Goal: Ask a question

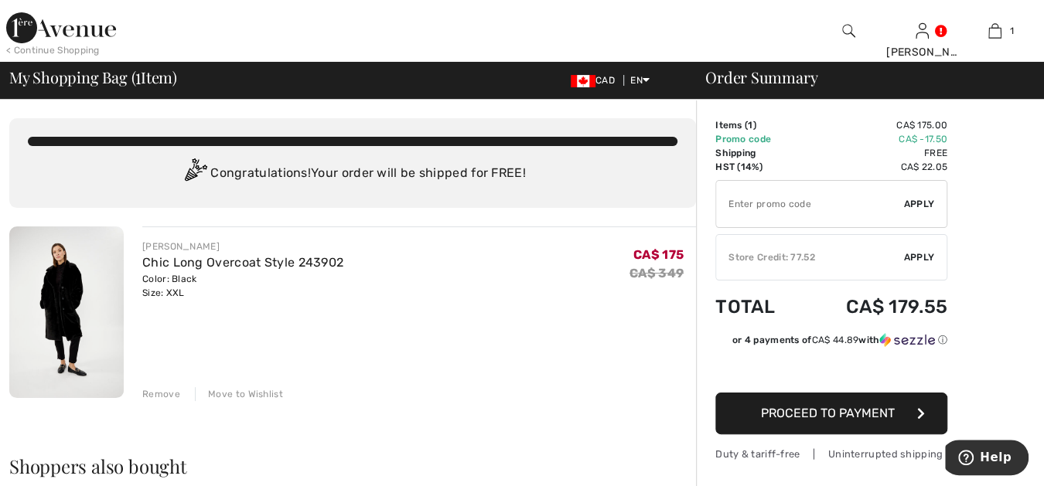
click at [150, 390] on div "Remove" at bounding box center [161, 394] width 38 height 14
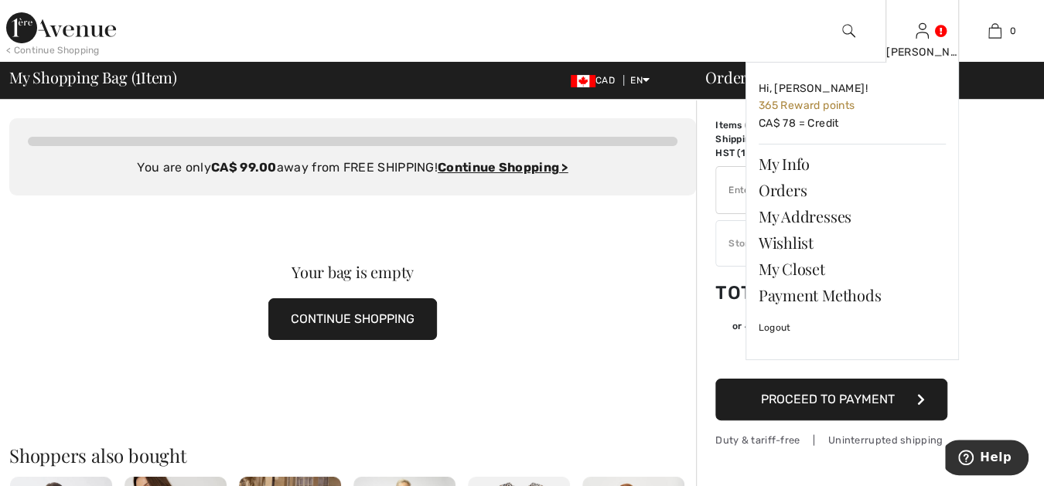
click at [920, 39] on img at bounding box center [922, 31] width 13 height 19
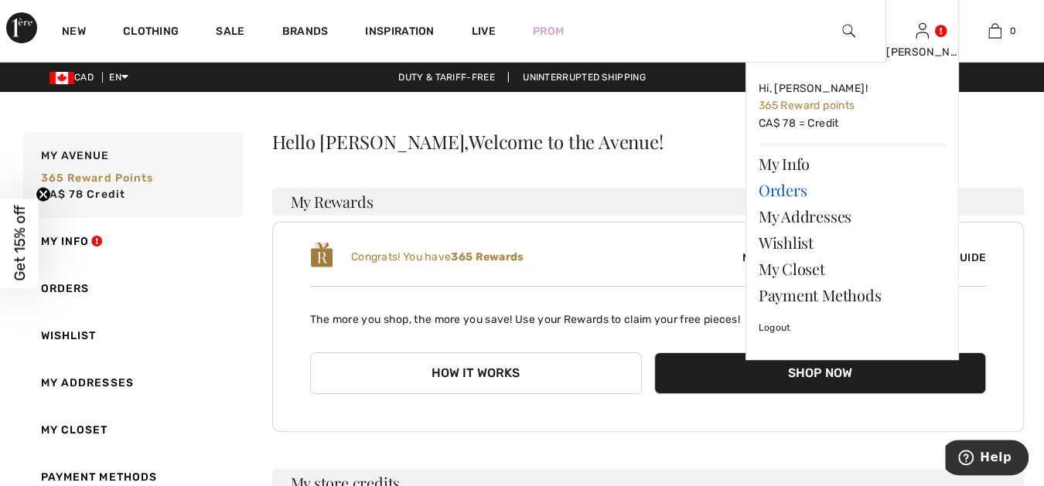
click at [795, 192] on link "Orders" at bounding box center [852, 190] width 187 height 26
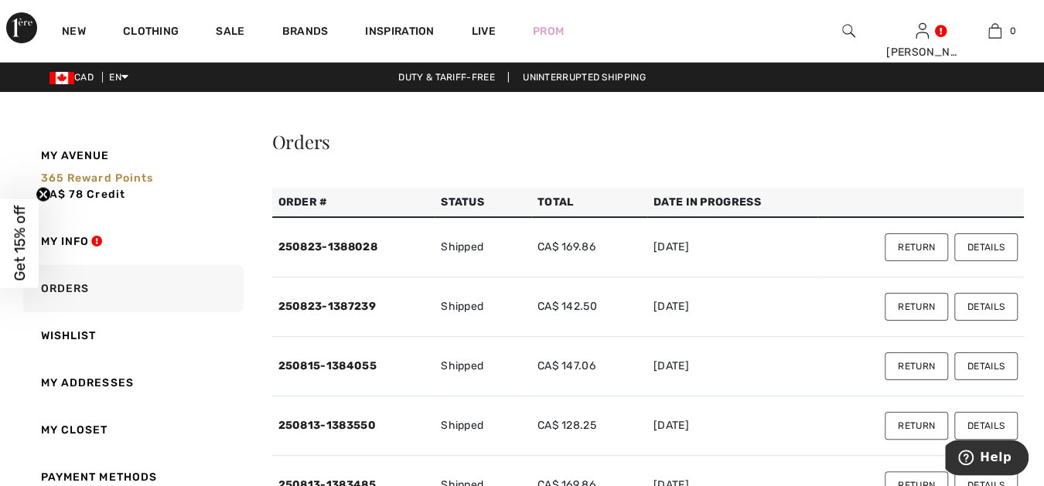
click at [978, 244] on button "Details" at bounding box center [985, 248] width 63 height 28
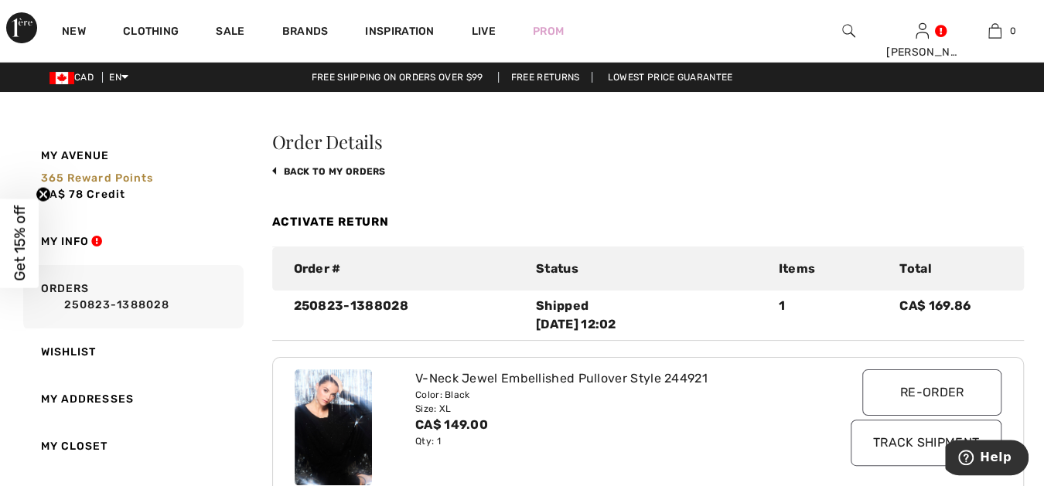
click at [373, 171] on link "back to My Orders" at bounding box center [329, 171] width 114 height 11
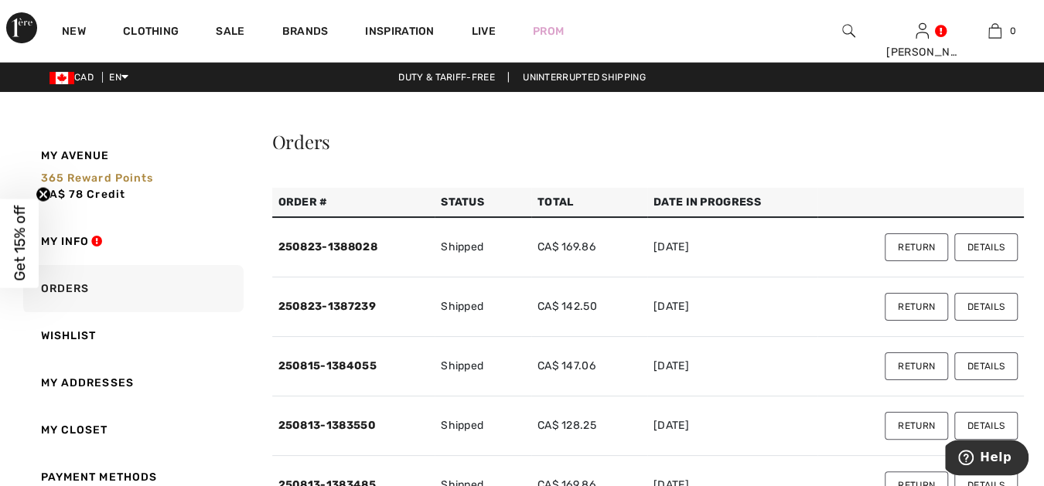
click at [986, 305] on button "Details" at bounding box center [985, 307] width 63 height 28
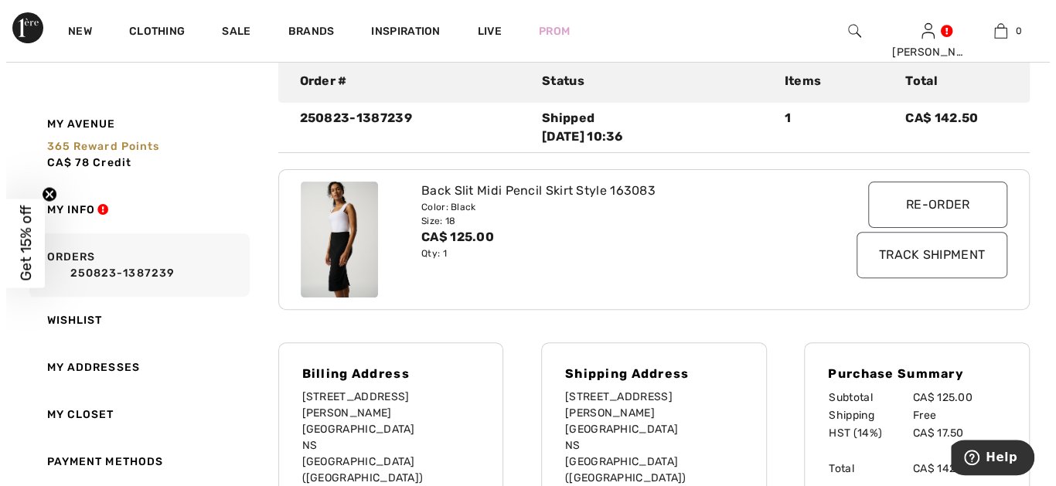
scroll to position [229, 0]
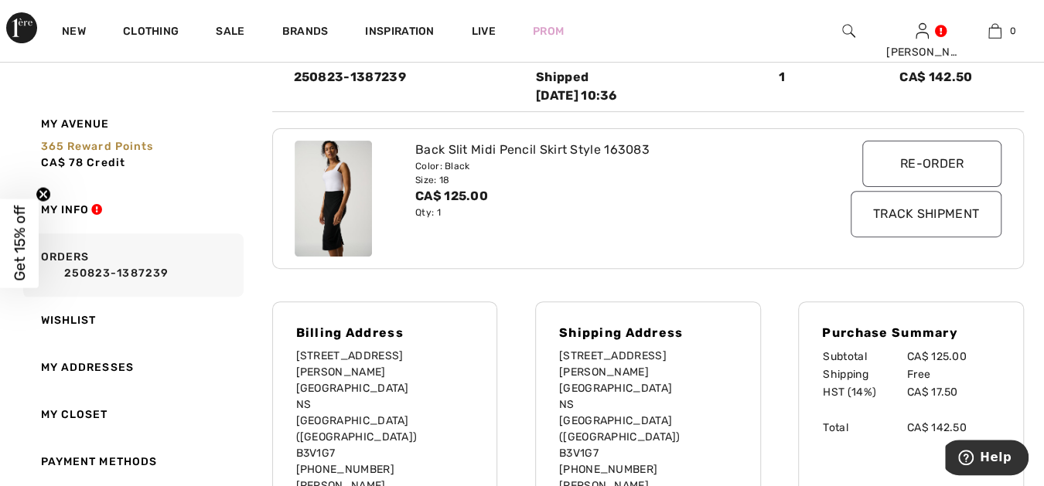
click at [329, 196] on img at bounding box center [333, 199] width 77 height 116
drag, startPoint x: 653, startPoint y: 143, endPoint x: 602, endPoint y: 146, distance: 50.4
click at [602, 146] on div "Back Slit Midi Pencil Skirt Style 163083" at bounding box center [617, 150] width 404 height 19
copy div "163083"
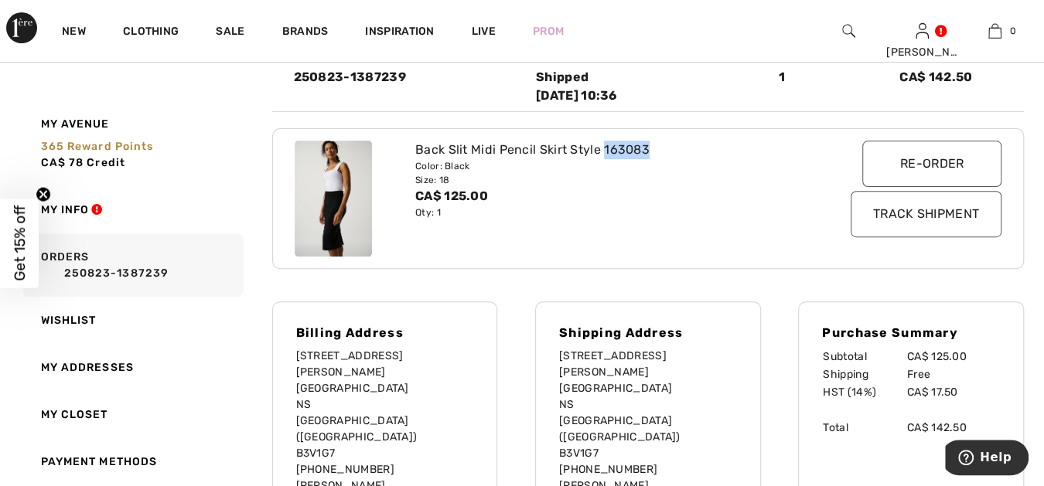
click at [846, 28] on img at bounding box center [848, 31] width 13 height 19
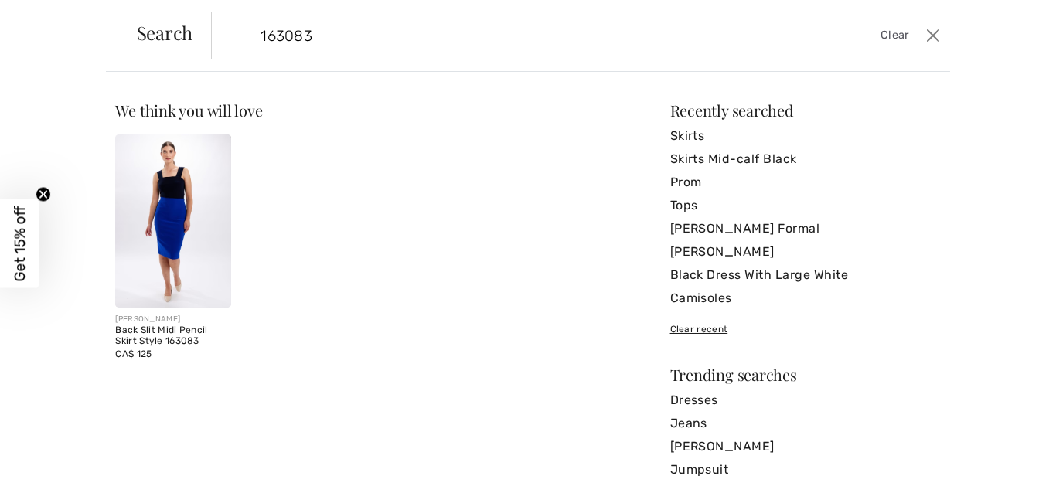
type input "163083"
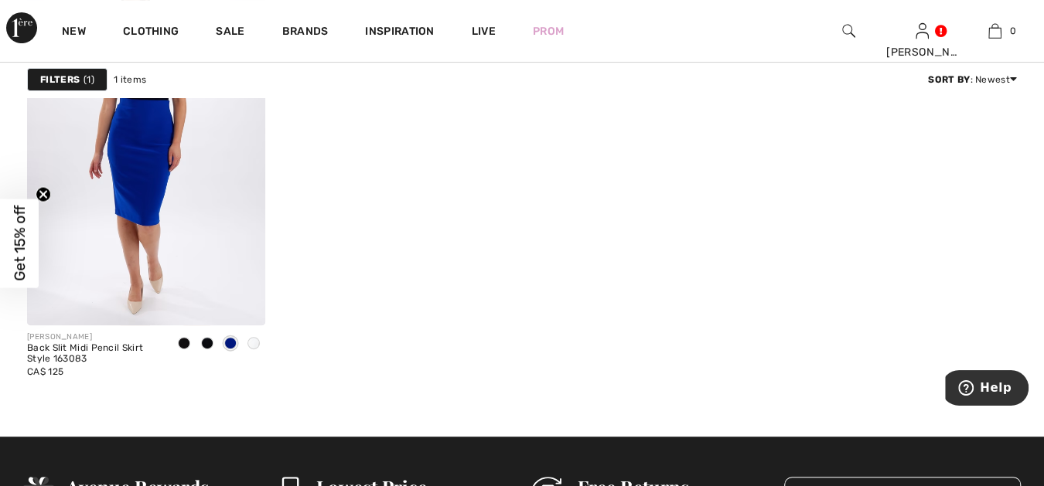
scroll to position [258, 0]
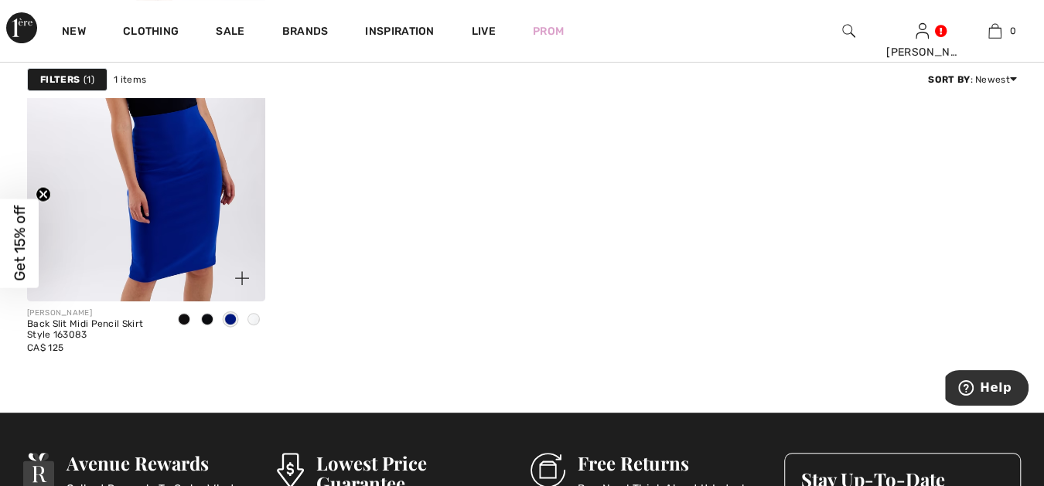
click at [145, 187] on img at bounding box center [146, 122] width 238 height 357
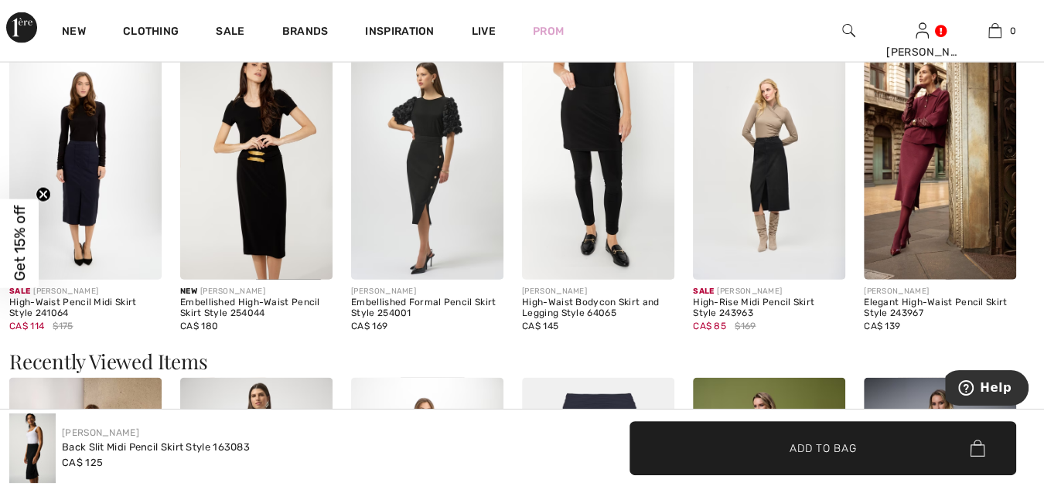
scroll to position [2033, 0]
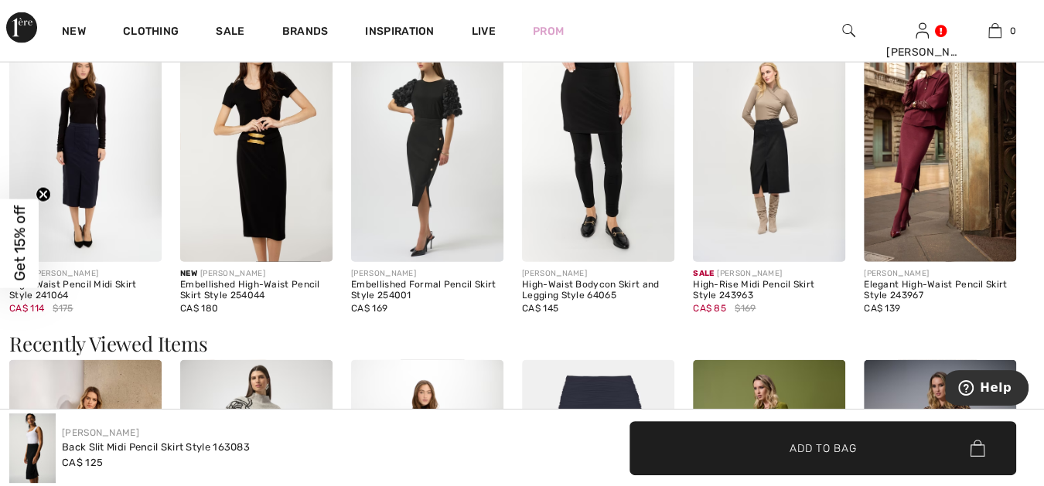
click at [770, 167] on img at bounding box center [769, 148] width 152 height 229
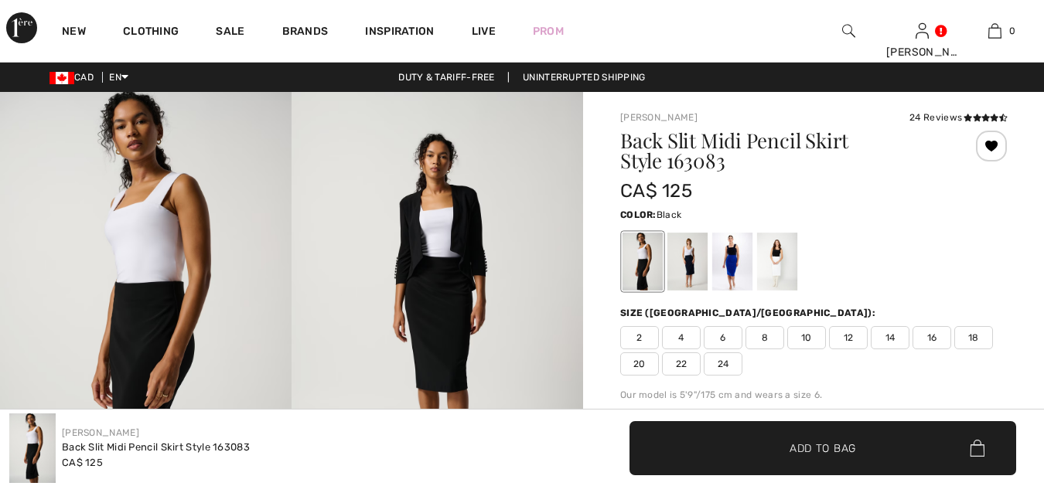
scroll to position [2033, 0]
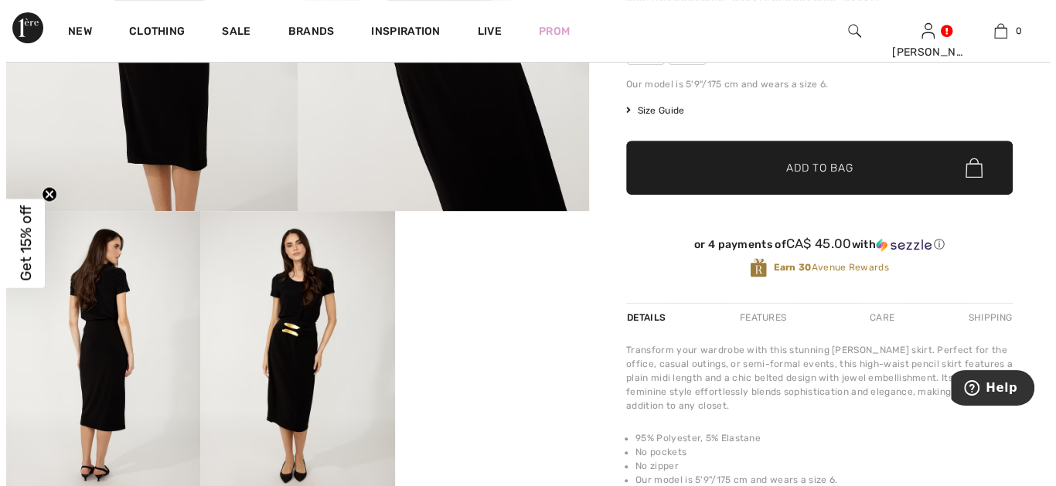
scroll to position [372, 0]
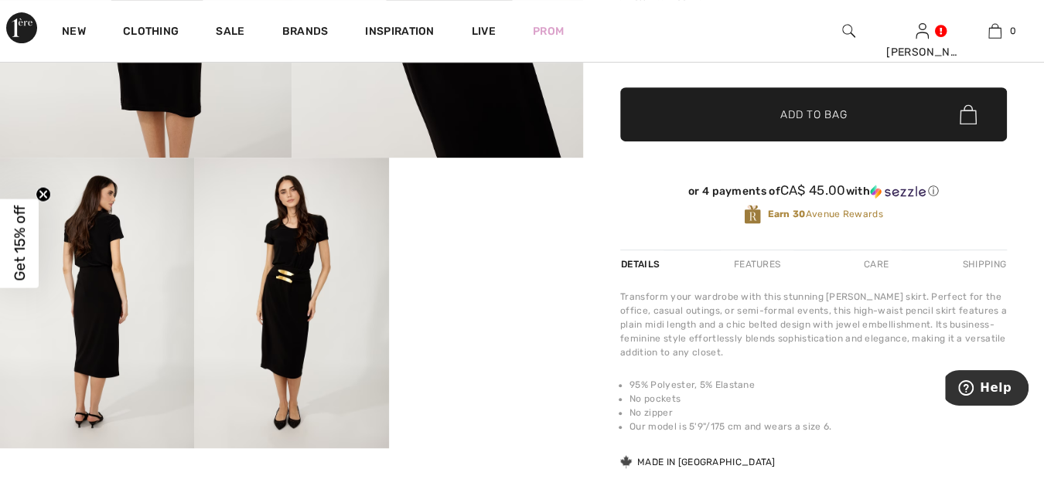
click at [102, 354] on img at bounding box center [97, 304] width 194 height 292
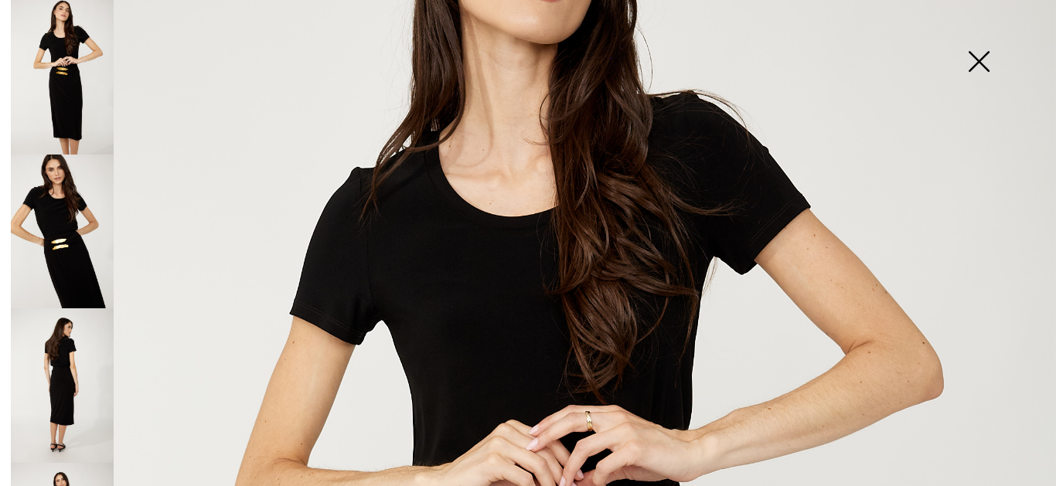
scroll to position [229, 0]
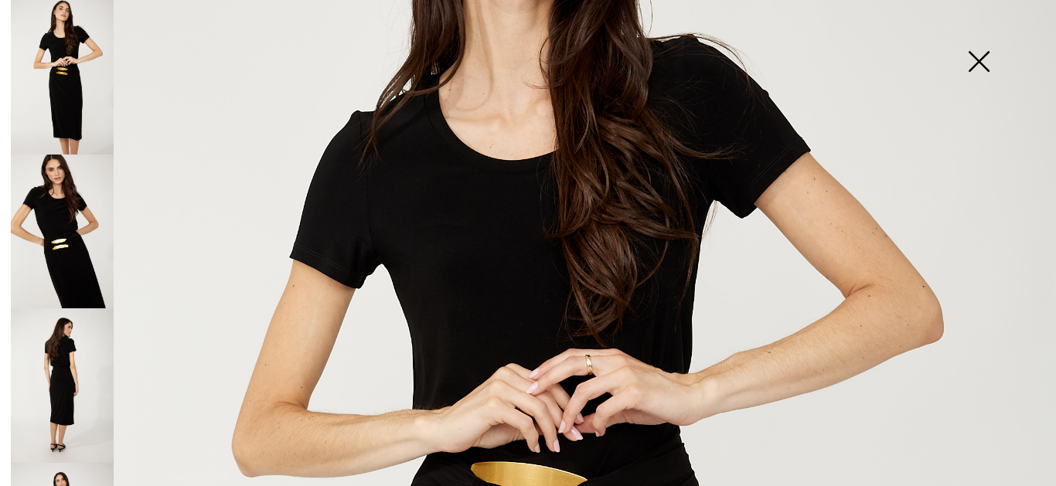
click at [70, 373] on img at bounding box center [62, 386] width 103 height 155
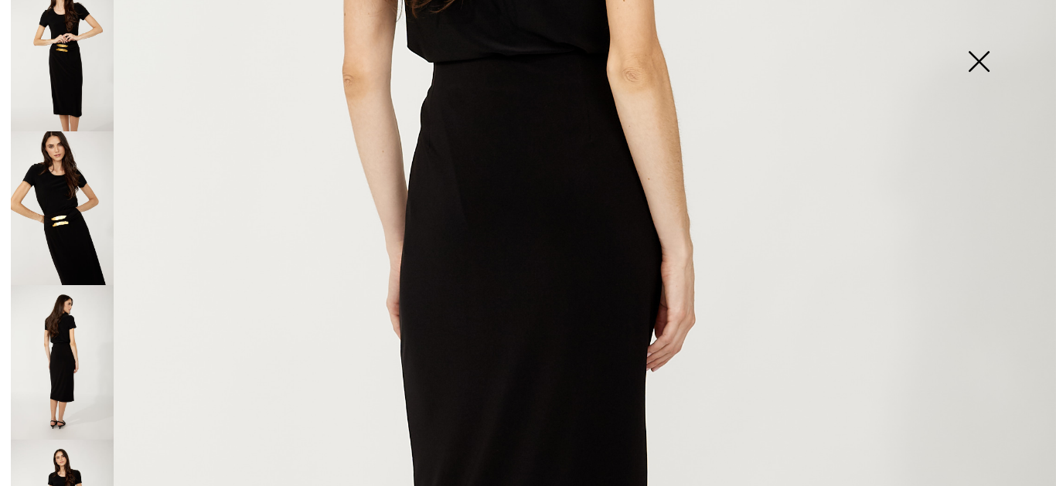
scroll to position [107, 0]
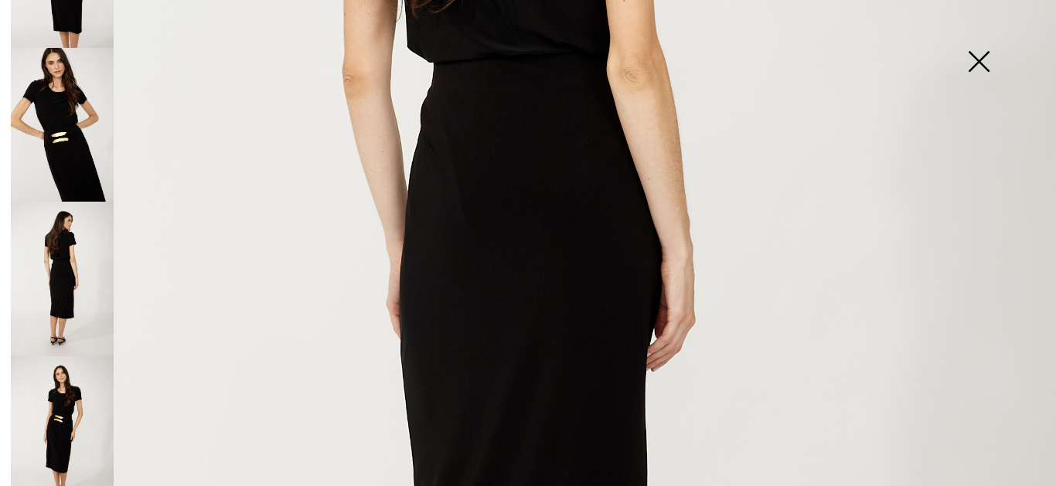
click at [63, 391] on img at bounding box center [62, 434] width 103 height 155
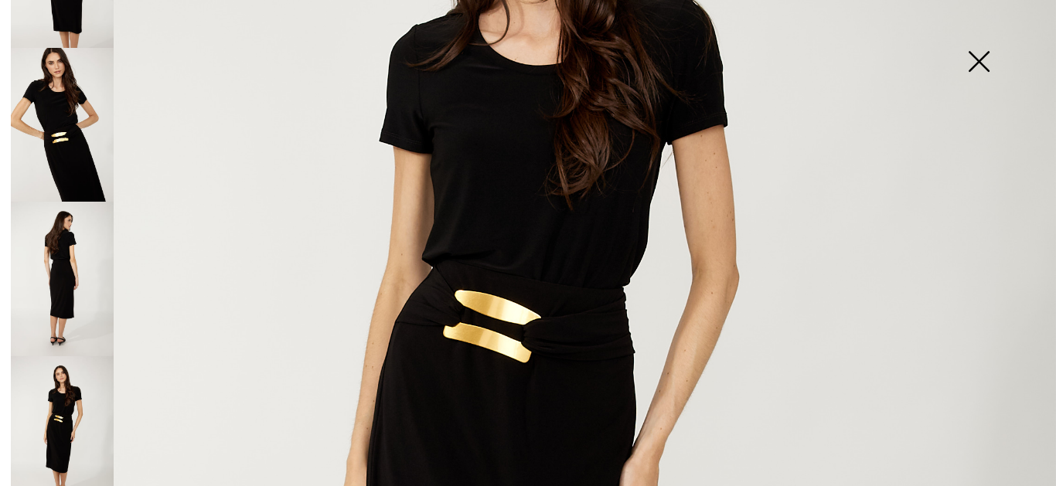
scroll to position [305, 0]
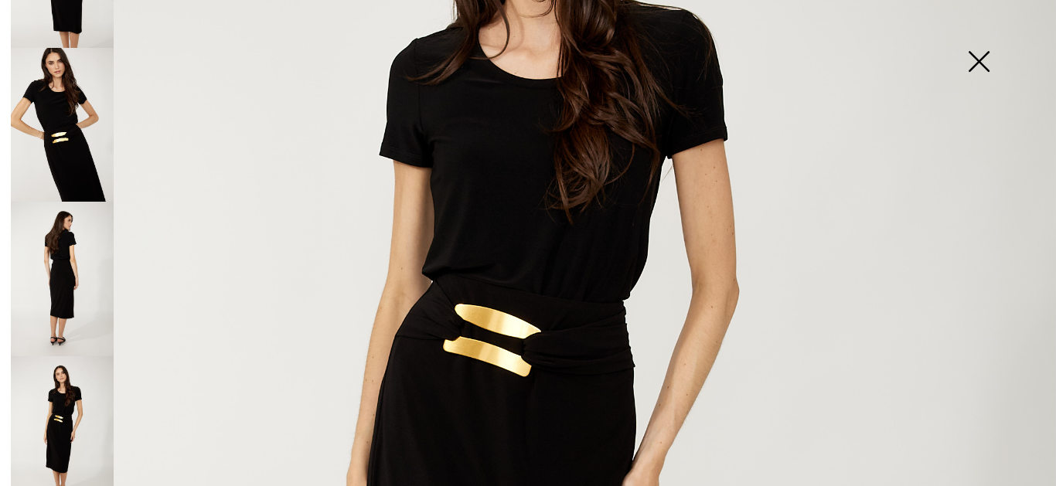
click at [56, 120] on img at bounding box center [62, 125] width 103 height 155
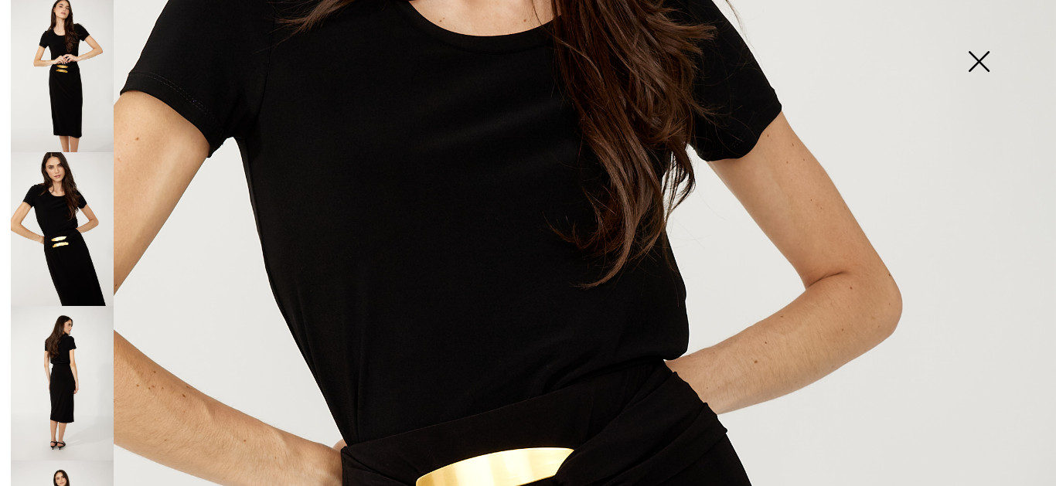
scroll to position [0, 0]
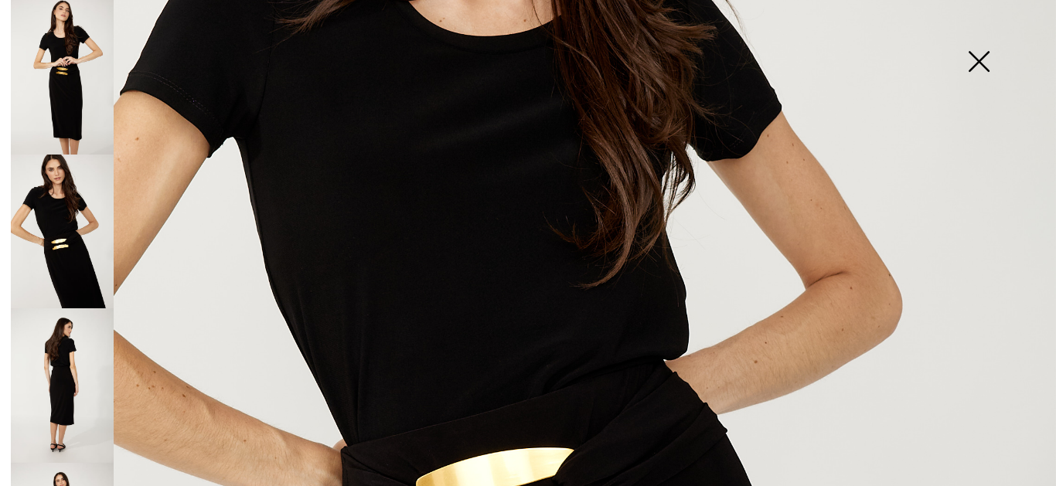
click at [77, 107] on img at bounding box center [62, 77] width 103 height 155
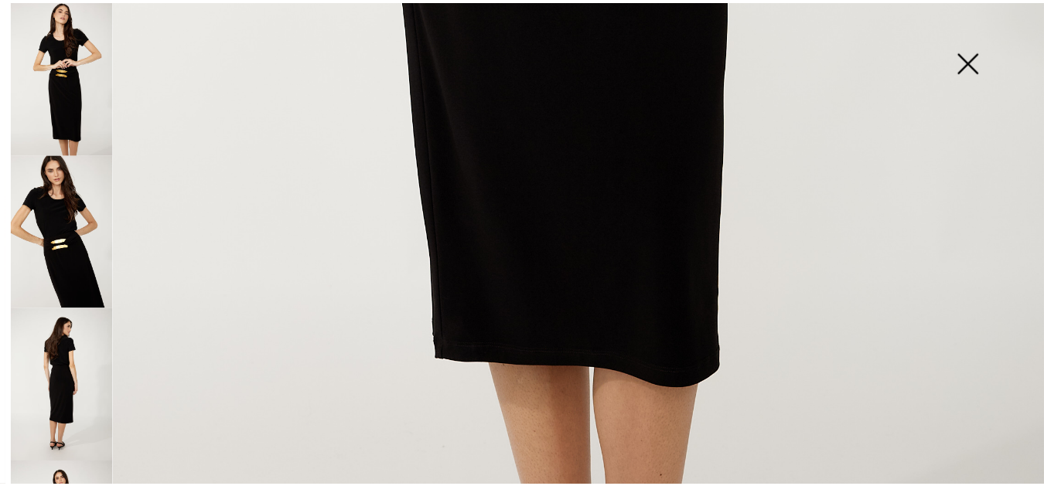
scroll to position [1078, 0]
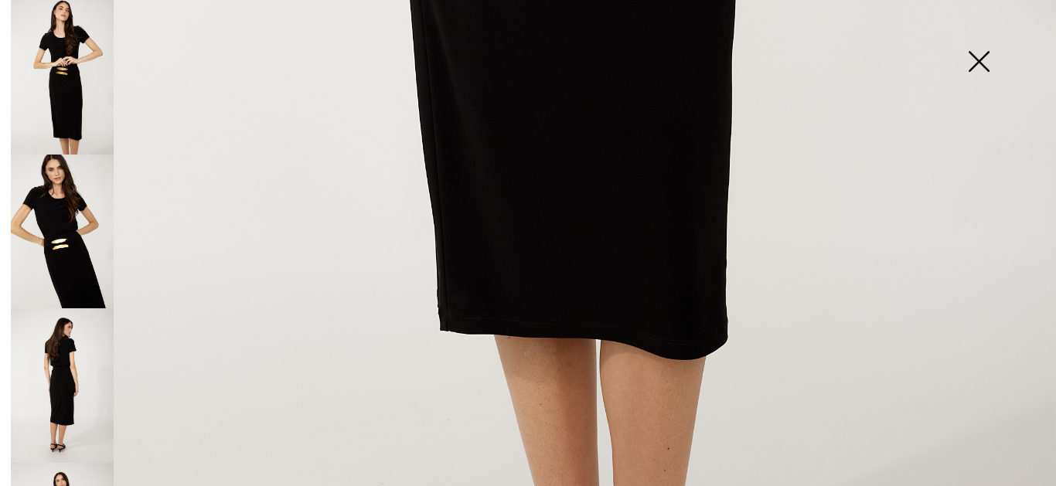
click at [979, 56] on img at bounding box center [978, 63] width 77 height 80
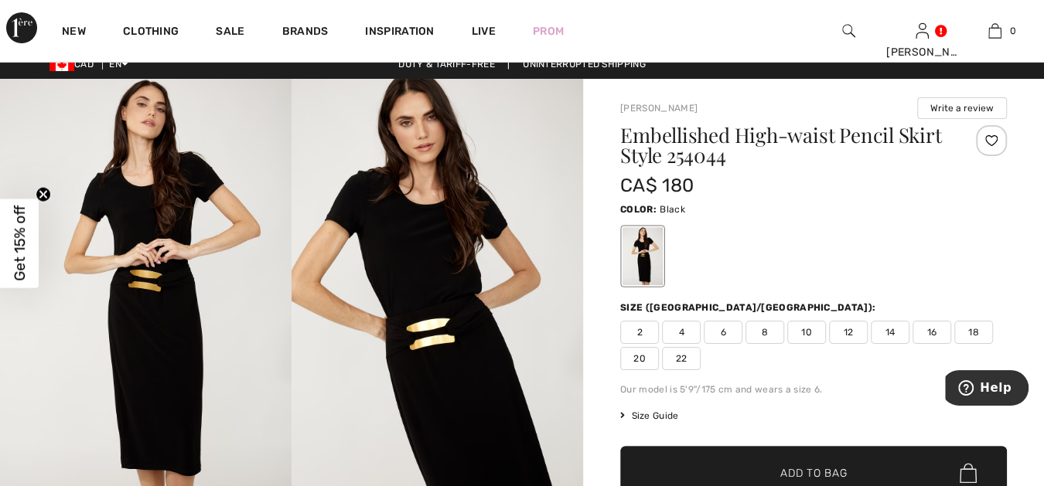
scroll to position [0, 0]
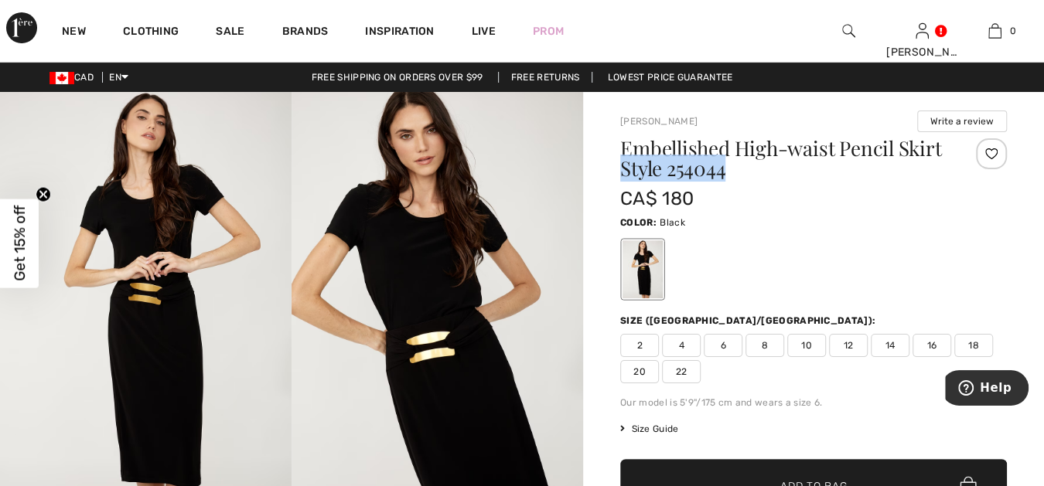
drag, startPoint x: 622, startPoint y: 167, endPoint x: 731, endPoint y: 169, distance: 109.1
click at [731, 169] on h1 "Embellished High-waist Pencil Skirt Style 254044" at bounding box center [781, 158] width 323 height 40
copy h1 "Style 254044"
click at [993, 384] on span "Help" at bounding box center [996, 388] width 32 height 14
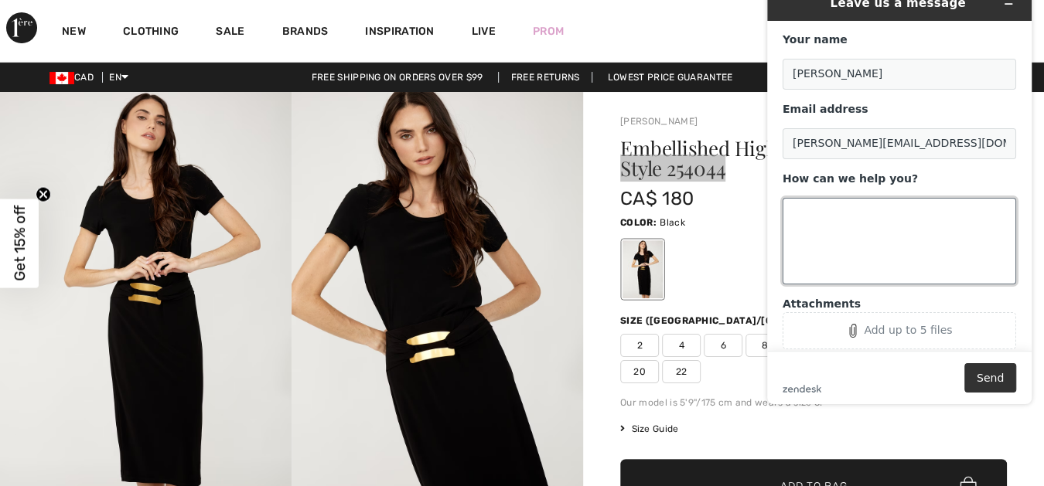
click at [790, 210] on textarea "How can we help you?" at bounding box center [900, 241] width 234 height 87
paste textarea "Style 254044"
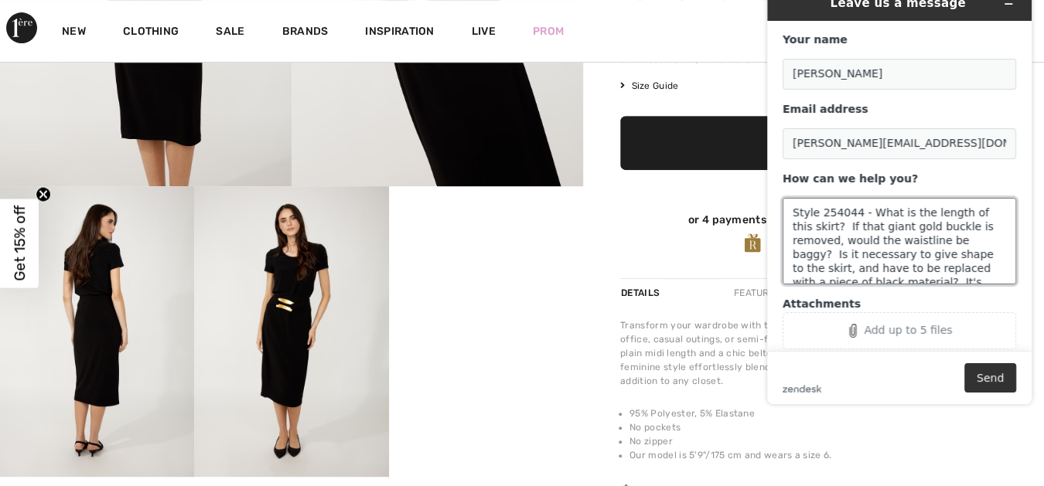
click at [985, 241] on textarea "Style 254044 - What is the length of this skirt? If that giant gold buckle is r…" at bounding box center [900, 241] width 234 height 87
click at [985, 254] on textarea "Style 254044 - What is the length of this skirt? If that giant gold buckle is r…" at bounding box center [900, 241] width 234 height 87
click at [803, 260] on textarea "Style 254044 - What is the length of this skirt? If that giant gold buckle is r…" at bounding box center [900, 241] width 234 height 87
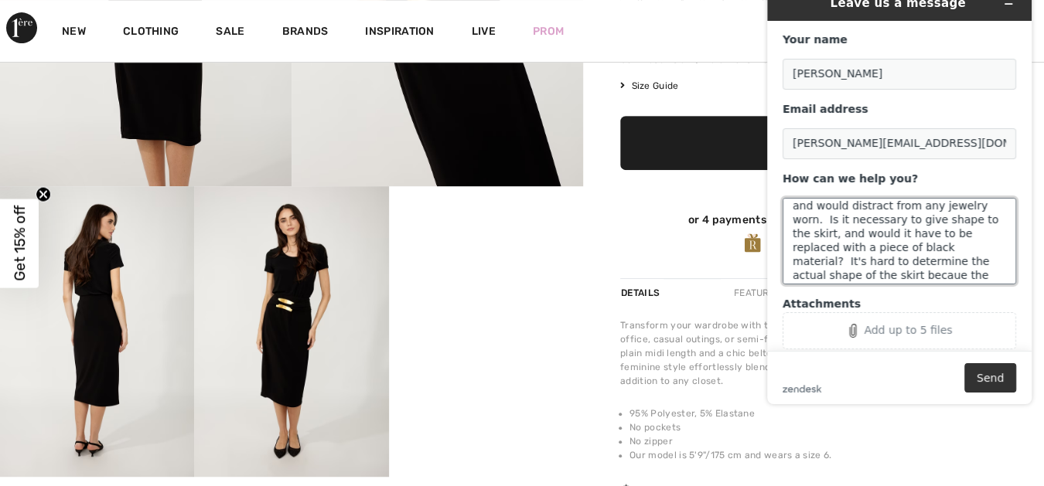
click at [955, 261] on textarea "Style 254044 - What is the length of this skirt? If that giant gold buckle is r…" at bounding box center [900, 241] width 234 height 87
click at [905, 273] on textarea "Style 254044 - What is the length of this skirt? If that giant gold buckle is r…" at bounding box center [900, 241] width 234 height 87
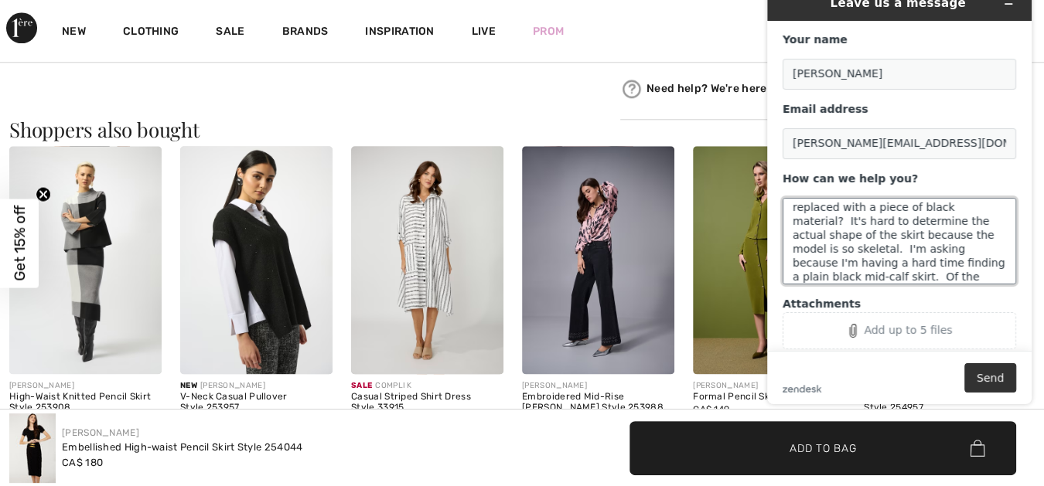
scroll to position [137, 0]
click at [889, 227] on textarea "Style 254044 - What is the length of this skirt? If that giant gold buckle is r…" at bounding box center [900, 241] width 234 height 87
click at [890, 227] on textarea "Style 254044 - What is the length of this skirt? If that giant gold buckle is r…" at bounding box center [900, 241] width 234 height 87
click at [921, 243] on textarea "Style 254044 - What is the length of this skirt? If that giant gold buckle is r…" at bounding box center [900, 241] width 234 height 87
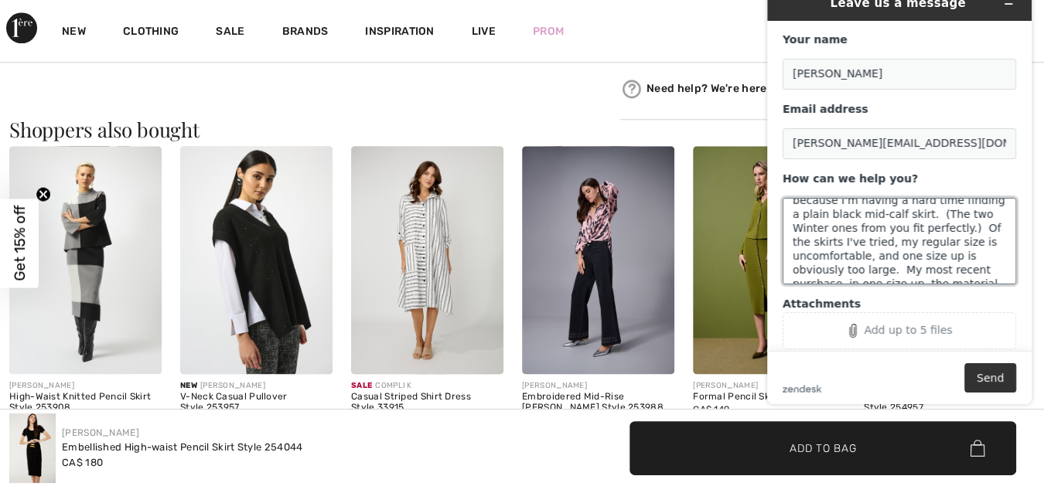
click at [920, 228] on textarea "Style 254044 - What is the length of this skirt? If that giant gold buckle is r…" at bounding box center [900, 241] width 234 height 87
click at [861, 243] on textarea "Style 254044 - What is the length of this skirt? If that giant gold buckle is r…" at bounding box center [900, 241] width 234 height 87
click at [964, 230] on textarea "Style 254044 - What is the length of this skirt? If that giant gold buckle is r…" at bounding box center [900, 241] width 234 height 87
click at [884, 242] on textarea "Style 254044 - What is the length of this skirt? If that giant gold buckle is r…" at bounding box center [900, 241] width 234 height 87
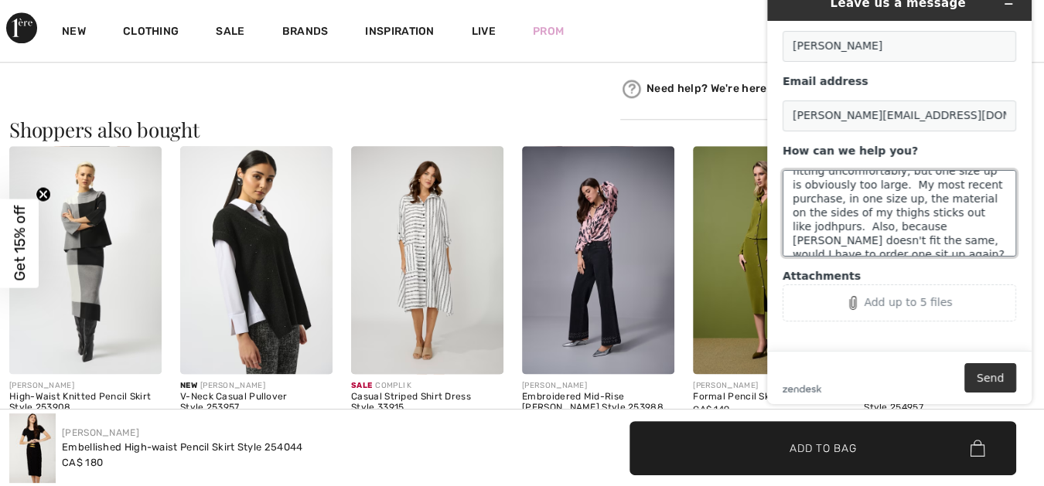
scroll to position [29, 0]
click at [903, 239] on textarea "Style 254044 - What is the length of this skirt? If that giant gold buckle is r…" at bounding box center [900, 212] width 234 height 87
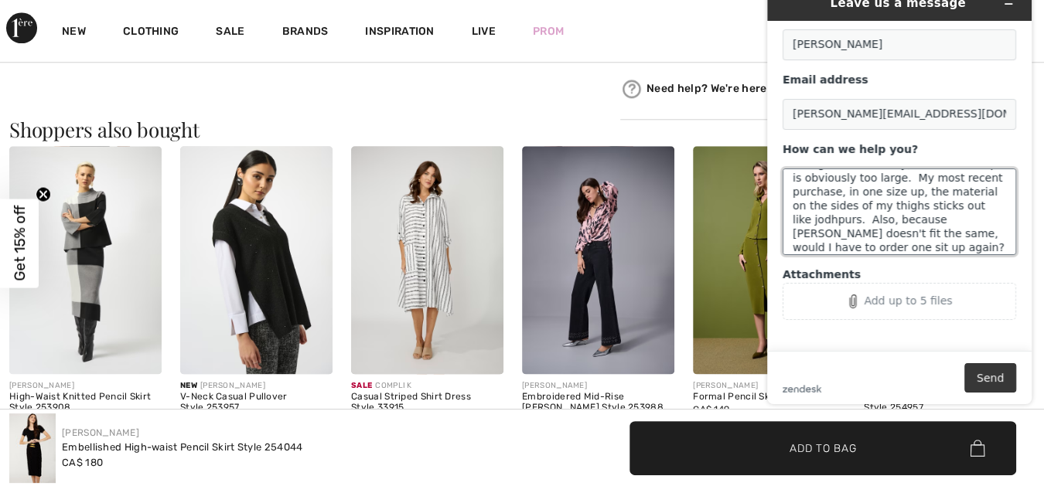
type textarea "Style 254044 - What is the length of this skirt? If that giant gold buckle is r…"
click at [992, 377] on button "Send" at bounding box center [990, 378] width 52 height 29
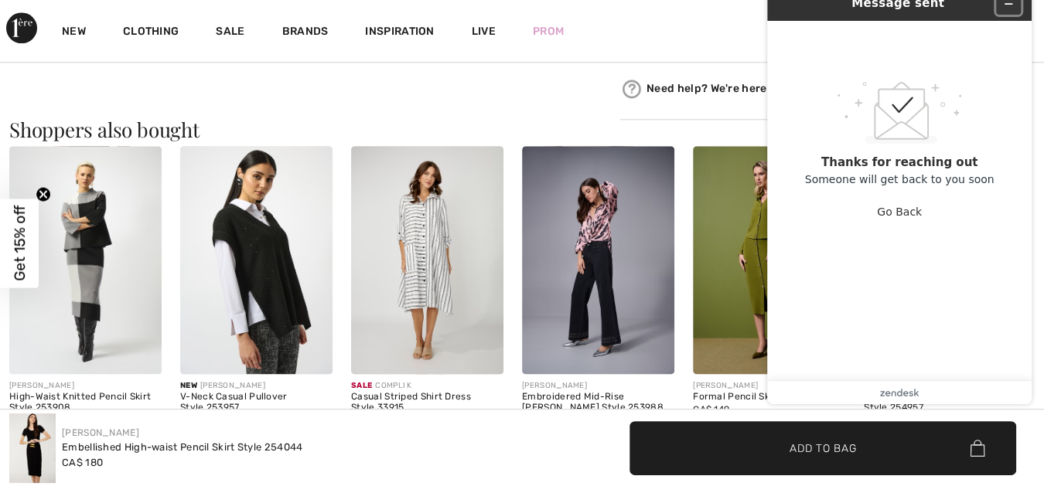
click at [1009, 5] on icon "Minimize widget" at bounding box center [1008, 3] width 11 height 11
